Goal: Transaction & Acquisition: Obtain resource

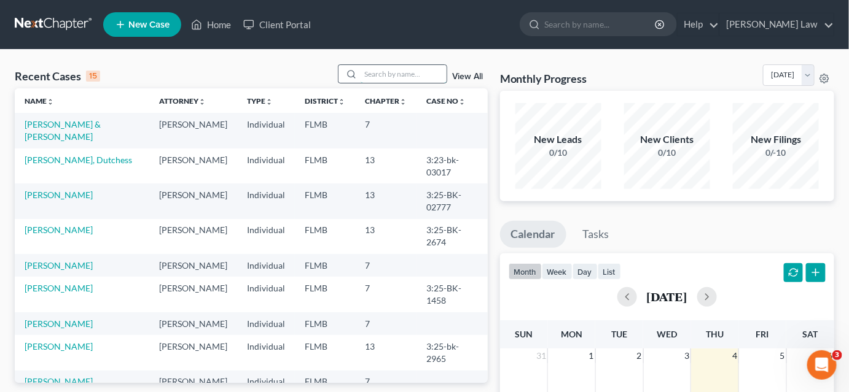
click at [373, 77] on input "search" at bounding box center [403, 74] width 86 height 18
type input "[PERSON_NAME]"
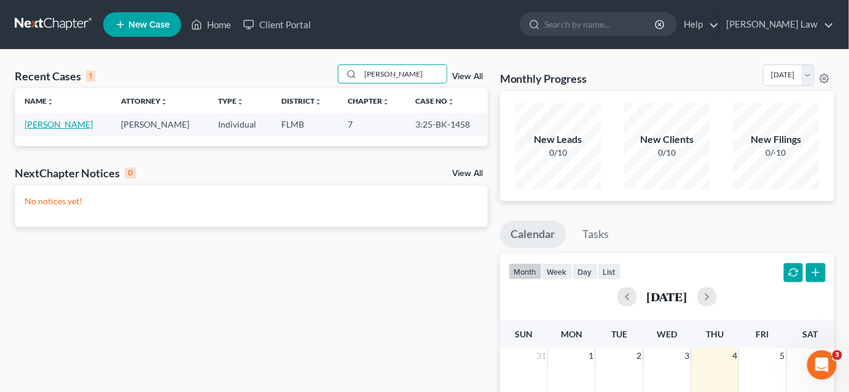
click at [77, 129] on link "[PERSON_NAME]" at bounding box center [59, 124] width 68 height 10
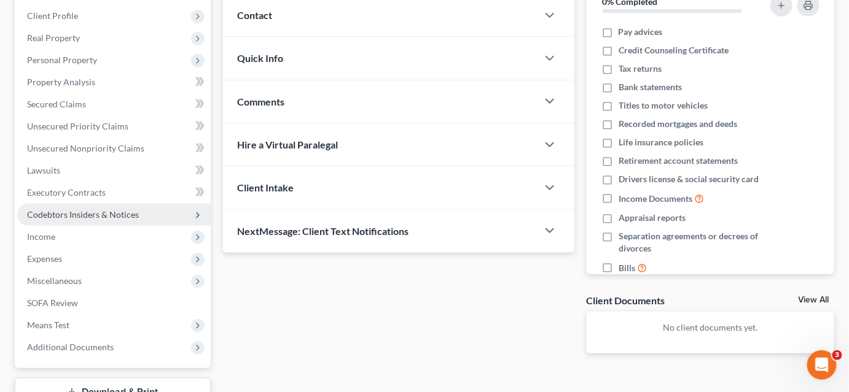
scroll to position [223, 0]
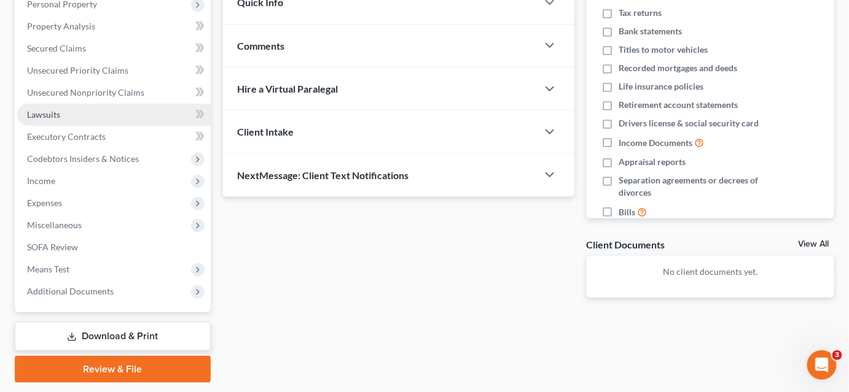
click at [98, 329] on link "Download & Print" at bounding box center [113, 336] width 196 height 29
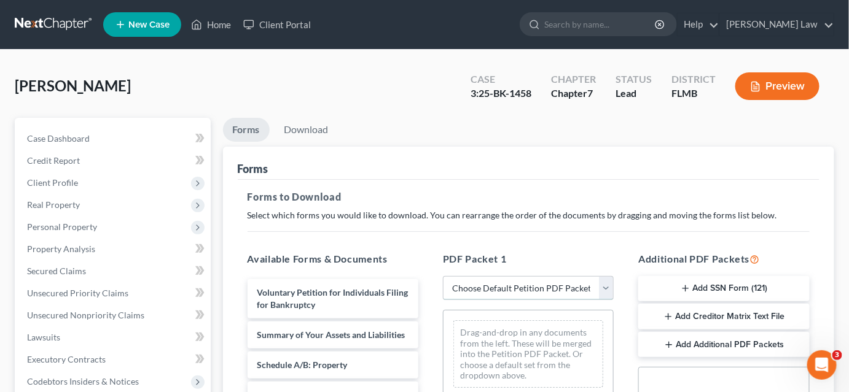
click at [469, 290] on select "Choose Default Petition PDF Packet Complete Bankruptcy Petition (all forms and …" at bounding box center [528, 288] width 171 height 25
select select "2"
click at [443, 276] on select "Choose Default Petition PDF Packet Complete Bankruptcy Petition (all forms and …" at bounding box center [528, 288] width 171 height 25
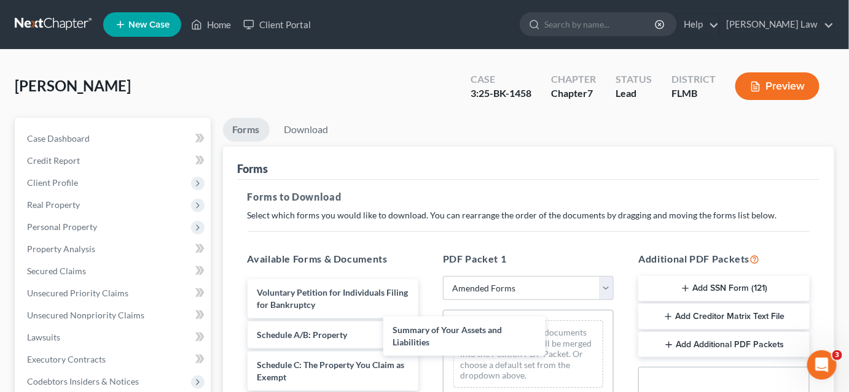
drag, startPoint x: 335, startPoint y: 343, endPoint x: 477, endPoint y: 335, distance: 141.5
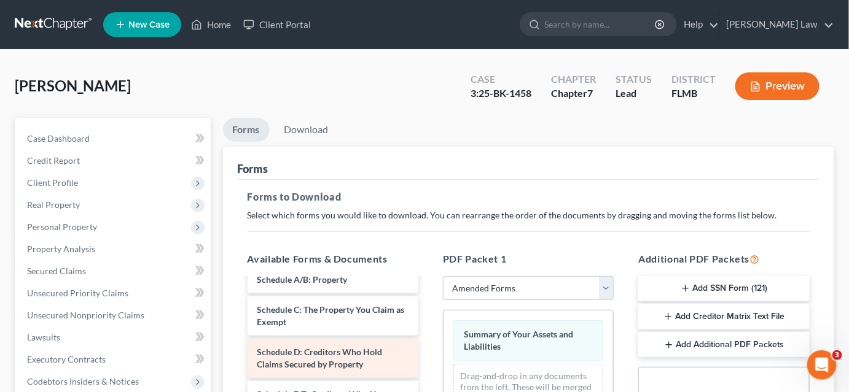
scroll to position [111, 0]
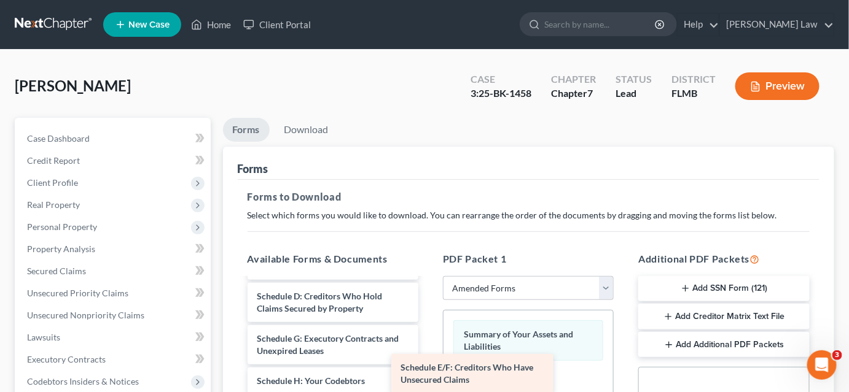
drag, startPoint x: 321, startPoint y: 341, endPoint x: 483, endPoint y: 372, distance: 164.9
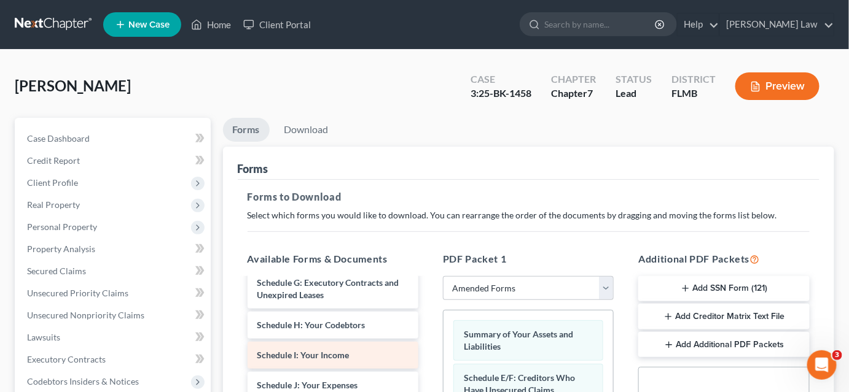
scroll to position [223, 0]
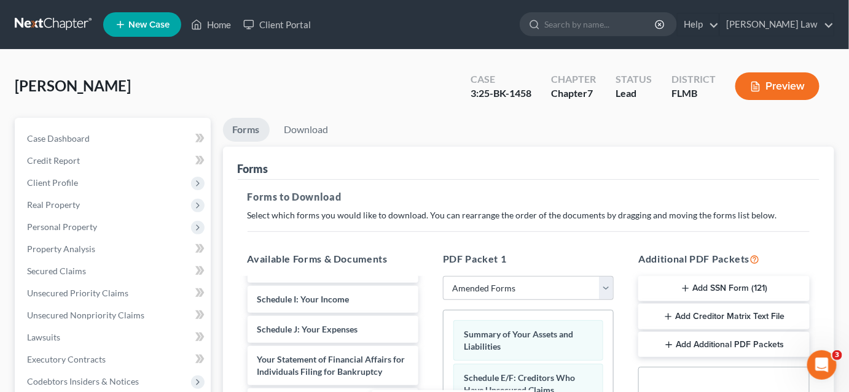
drag, startPoint x: 358, startPoint y: 358, endPoint x: 498, endPoint y: 394, distance: 144.6
click at [498, 392] on html "Home New Case Client Portal [PERSON_NAME] [EMAIL_ADDRESS][DOMAIN_NAME] My Accou…" at bounding box center [424, 379] width 849 height 758
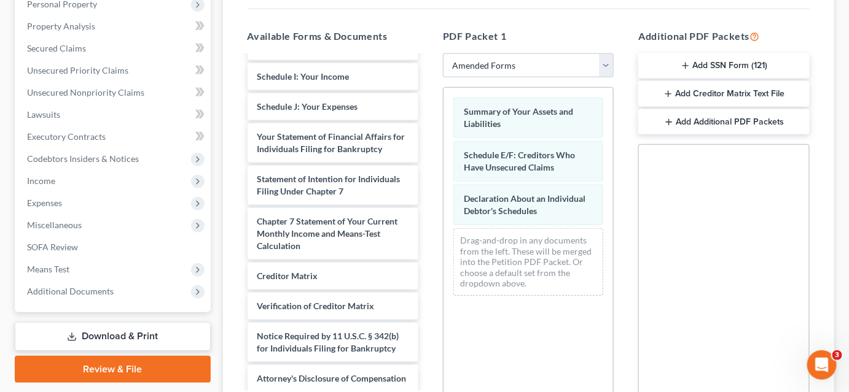
scroll to position [335, 0]
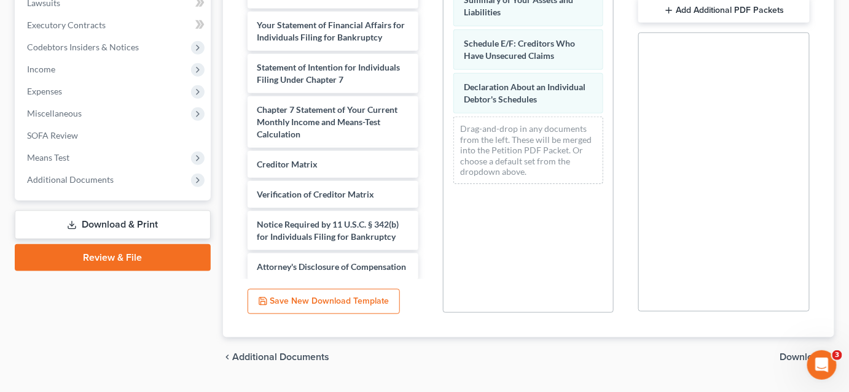
click at [782, 356] on span "Download" at bounding box center [802, 357] width 44 height 10
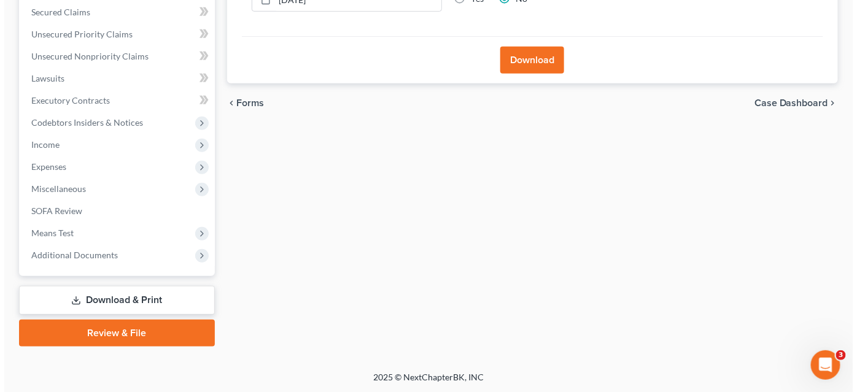
scroll to position [91, 0]
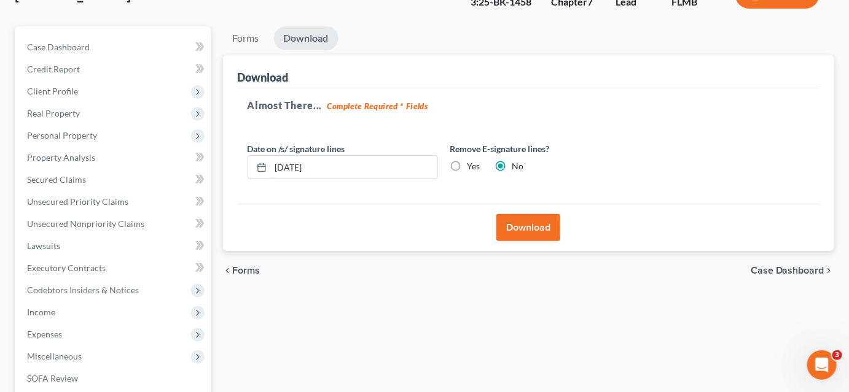
click at [531, 231] on button "Download" at bounding box center [528, 227] width 64 height 27
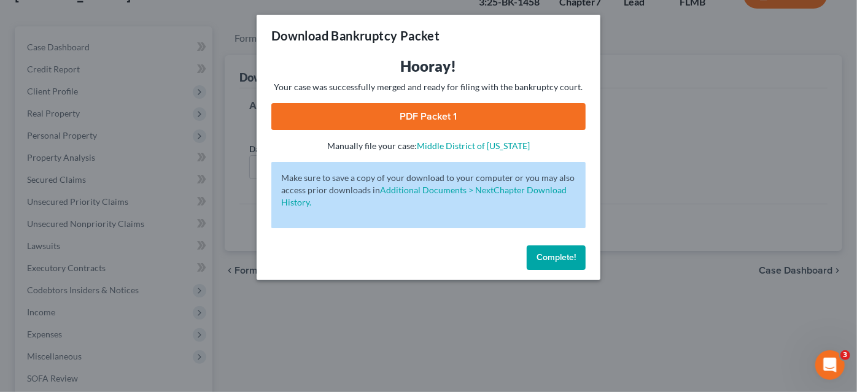
click at [441, 124] on link "PDF Packet 1" at bounding box center [428, 116] width 314 height 27
